Goal: Task Accomplishment & Management: Manage account settings

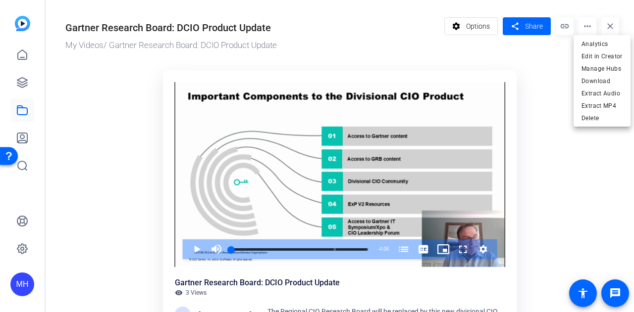
click at [532, 228] on div at bounding box center [317, 156] width 634 height 312
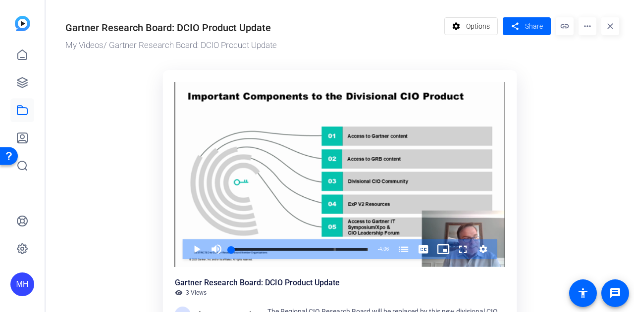
click at [361, 275] on div "Video Player is loading. Play Video Play Mute Current Time 0:00 / Duration 4:06…" at bounding box center [340, 218] width 354 height 297
click at [82, 32] on div "Gartner Research Board: DCIO Product Update" at bounding box center [167, 27] width 205 height 15
click at [578, 22] on mat-icon "more_horiz" at bounding box center [587, 26] width 18 height 18
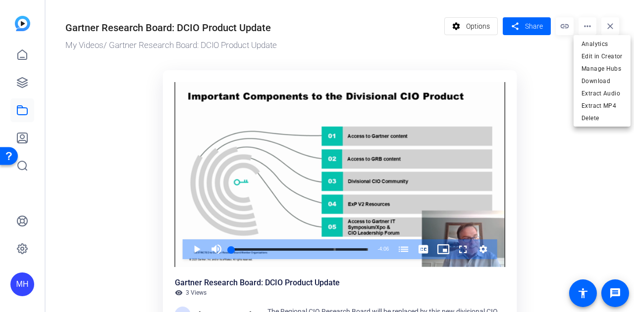
click at [484, 24] on div at bounding box center [317, 156] width 634 height 312
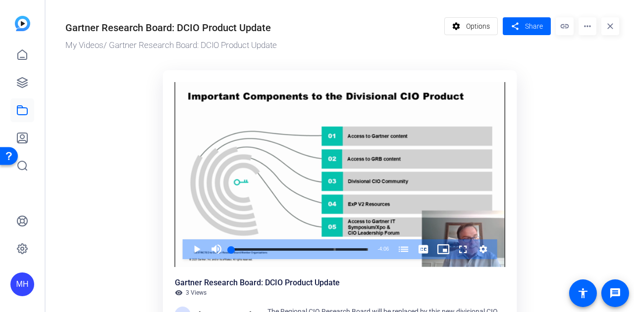
click at [484, 24] on span "Options" at bounding box center [478, 26] width 24 height 19
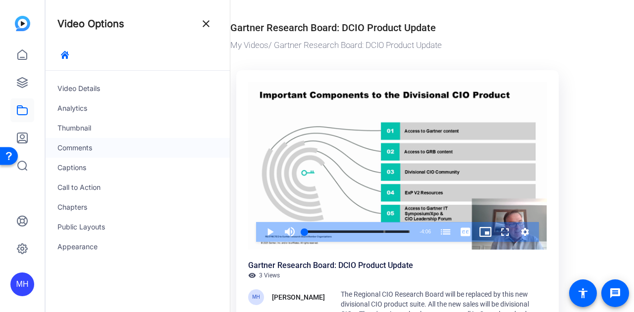
click at [83, 153] on div "Comments" at bounding box center [138, 148] width 184 height 20
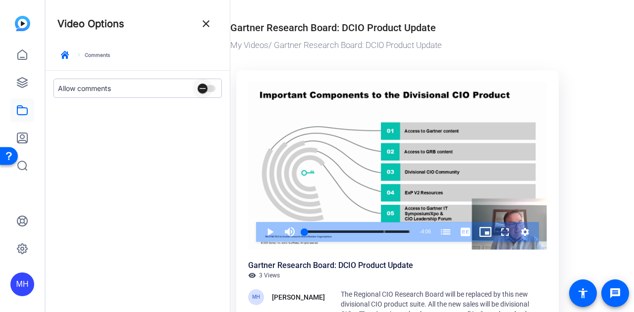
click at [205, 85] on icon "button" at bounding box center [202, 88] width 9 height 9
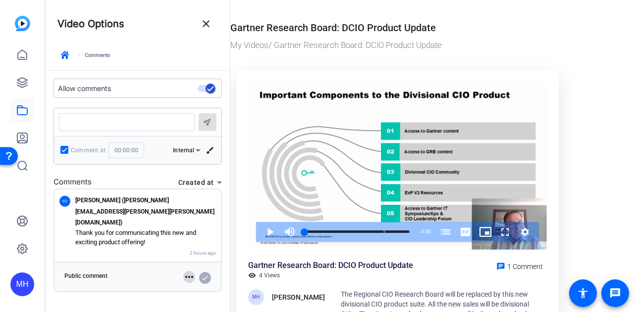
click at [184, 271] on mat-icon "more_horiz" at bounding box center [189, 277] width 12 height 12
click at [202, 280] on span "Delete comment" at bounding box center [215, 280] width 46 height 7
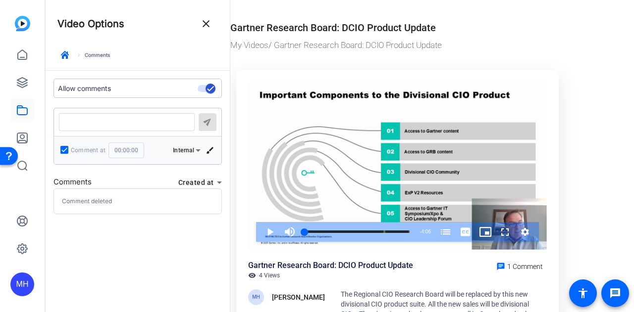
click at [577, 181] on or-hosting-video-details "Gartner Research Board: DCIO Product Update My Videos / Gartner Research Board:…" at bounding box center [429, 197] width 399 height 394
